Goal: Transaction & Acquisition: Subscribe to service/newsletter

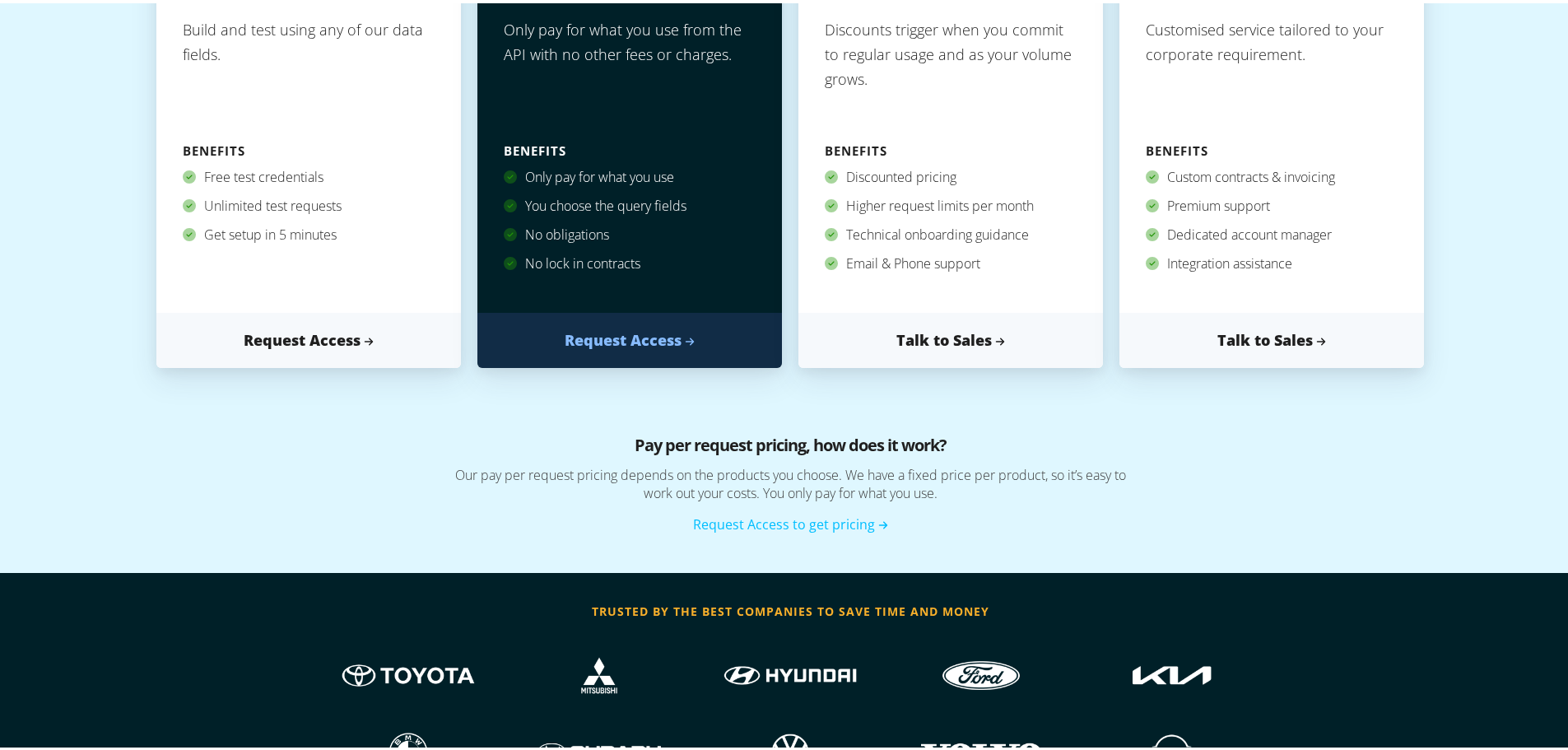
scroll to position [493, 0]
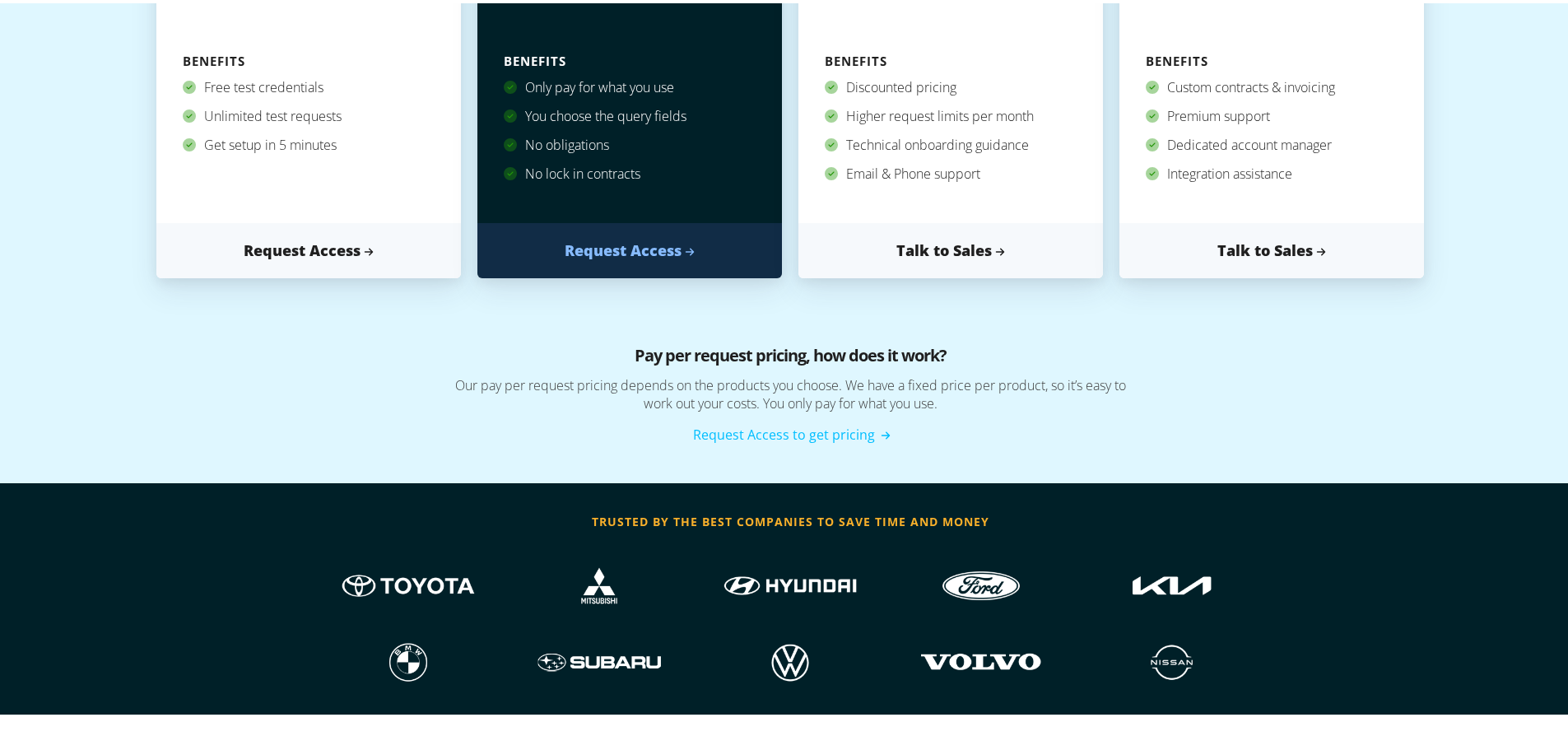
click at [836, 436] on link "Request Access to get pricing" at bounding box center [790, 431] width 195 height 18
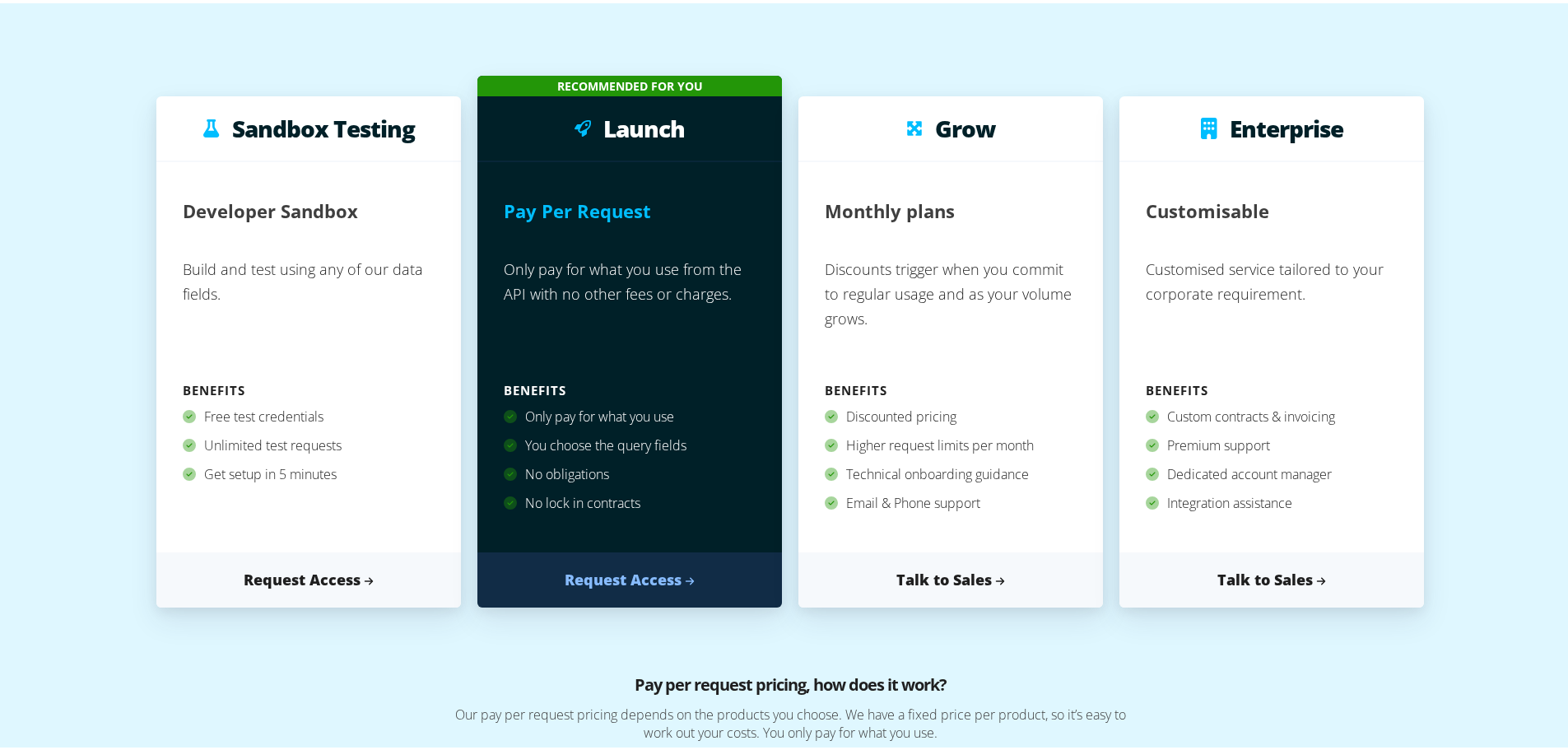
scroll to position [0, 0]
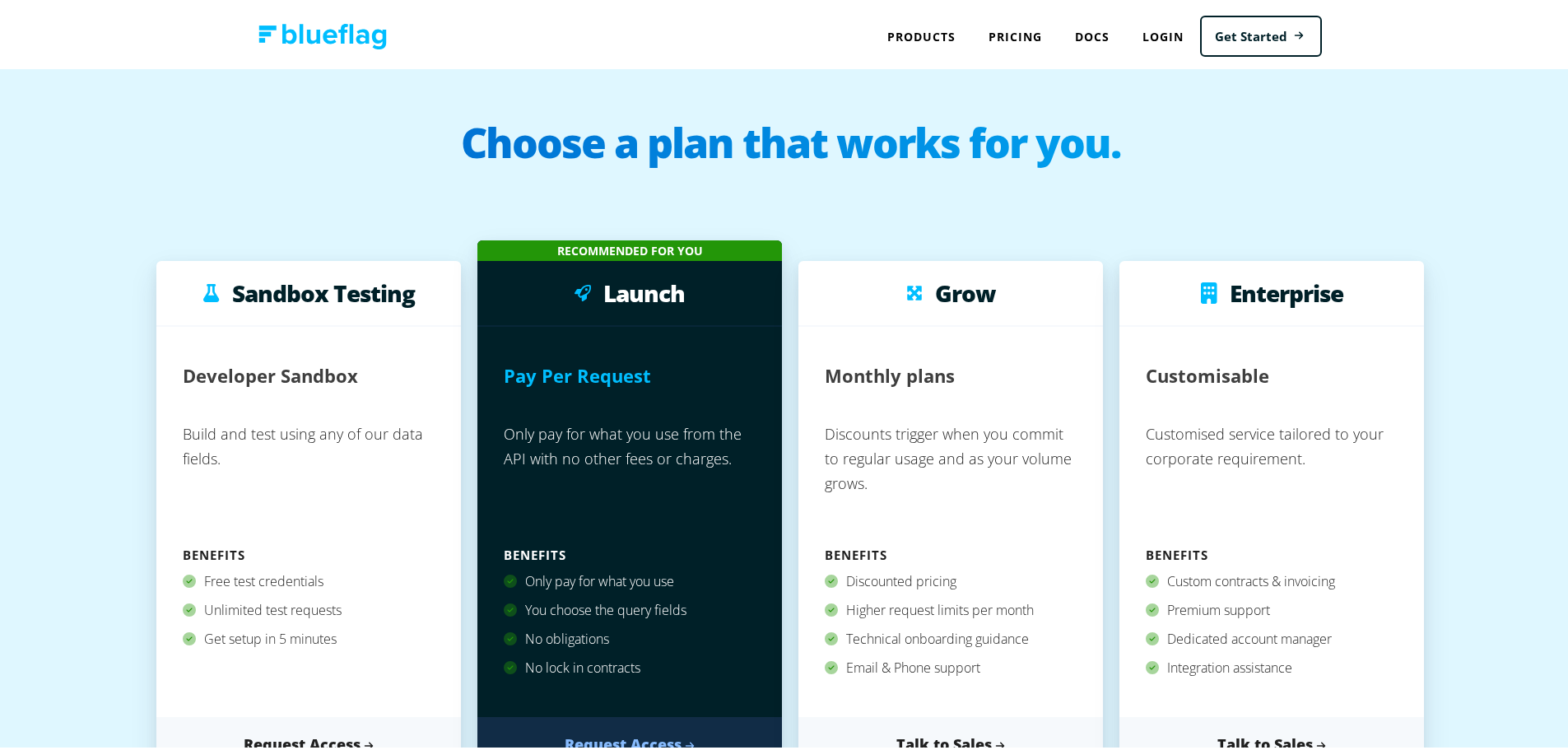
click at [258, 31] on img at bounding box center [323, 33] width 129 height 26
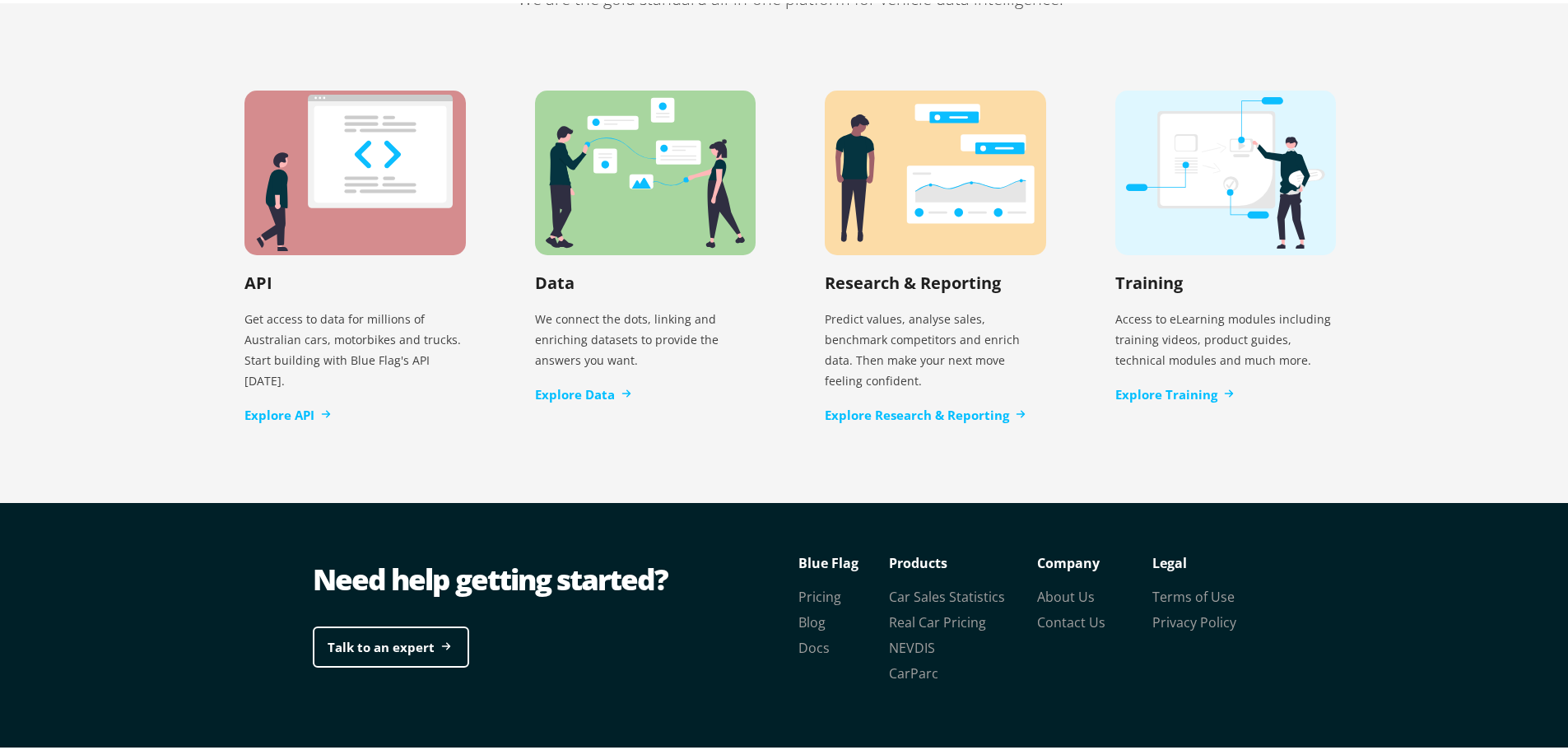
scroll to position [3366, 0]
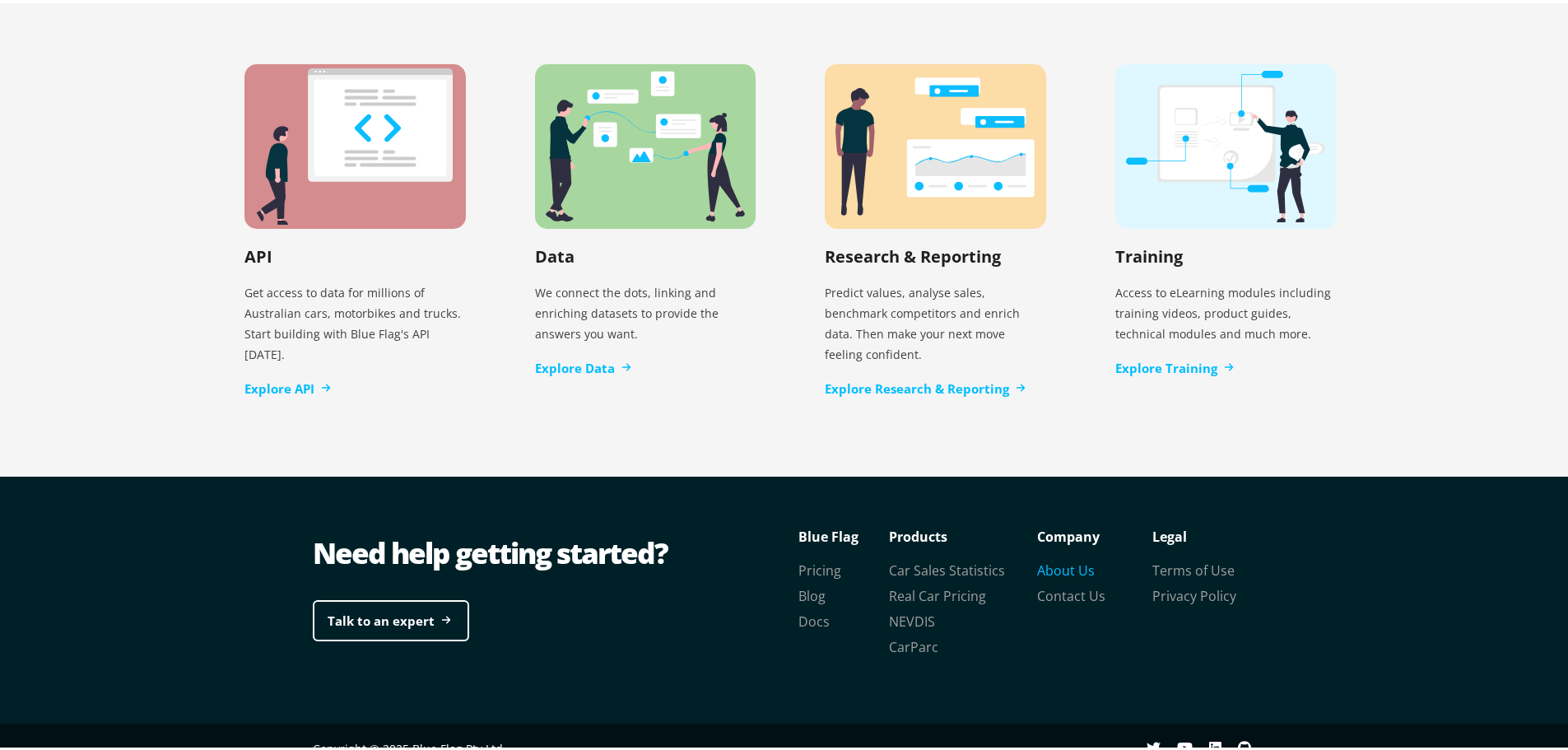
click at [1071, 558] on link "About Us" at bounding box center [1065, 566] width 58 height 18
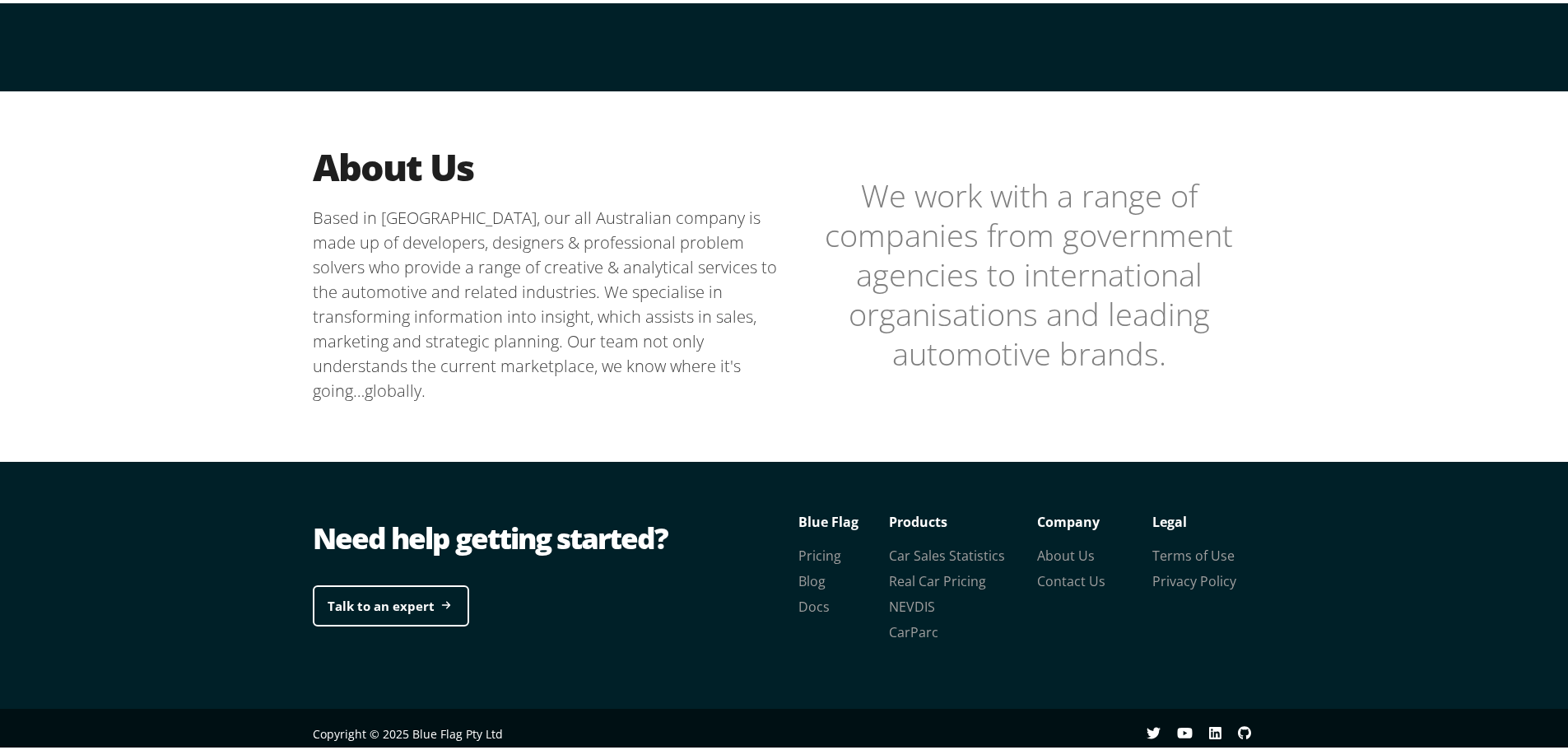
scroll to position [354, 0]
